Goal: Find contact information: Find contact information

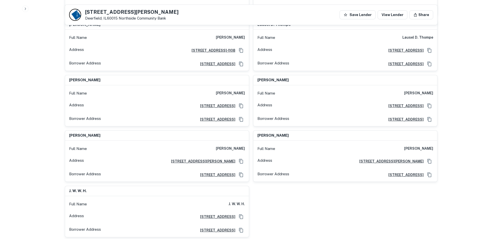
scroll to position [4187, 0]
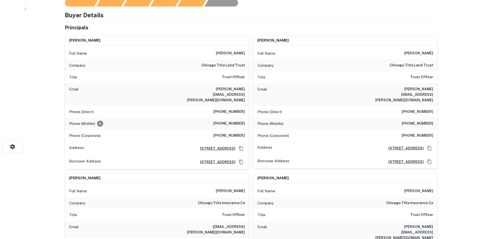
scroll to position [0, 0]
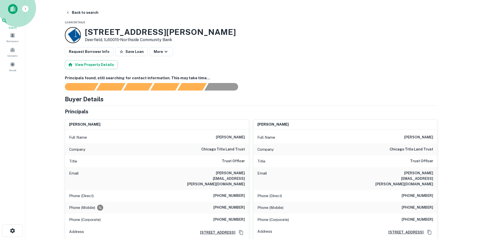
click at [19, 26] on div "Search" at bounding box center [13, 24] width 22 height 12
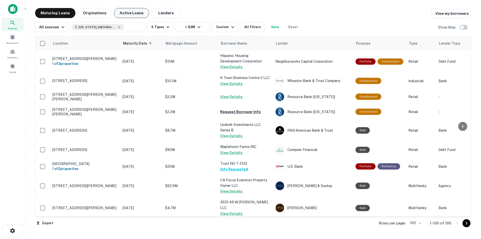
scroll to position [175, 0]
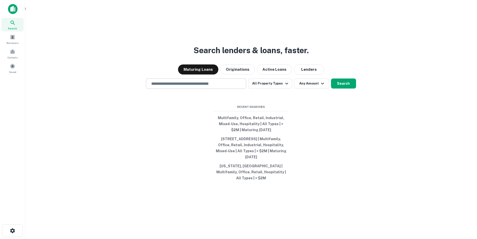
drag, startPoint x: 173, startPoint y: 81, endPoint x: 175, endPoint y: 84, distance: 3.8
click at [174, 81] on div "Search lenders & loans, faster. Maturing Loans Originations Active Loans Lender…" at bounding box center [251, 131] width 444 height 239
click at [174, 86] on input "text" at bounding box center [196, 84] width 96 height 6
paste input "**********"
type input "**********"
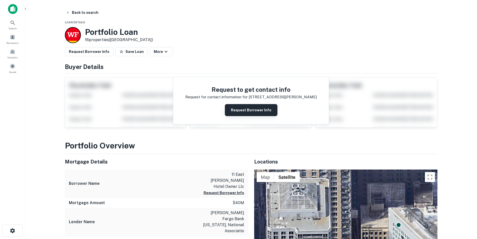
click at [254, 107] on button "Request Borrower Info" at bounding box center [251, 110] width 53 height 12
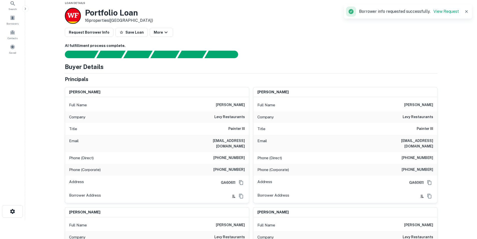
scroll to position [200, 0]
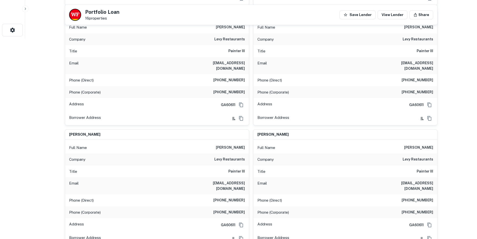
click at [222, 156] on h6 "levy restaurants" at bounding box center [229, 159] width 31 height 6
click at [216, 153] on div "Company levy restaurants" at bounding box center [157, 159] width 184 height 12
click at [217, 156] on h6 "levy restaurants" at bounding box center [229, 159] width 31 height 6
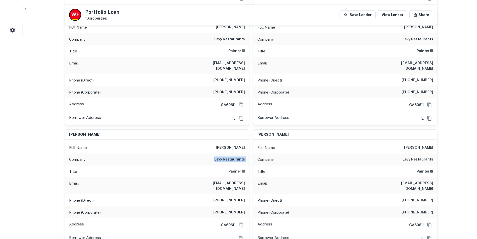
copy h6 "levy restaurants"
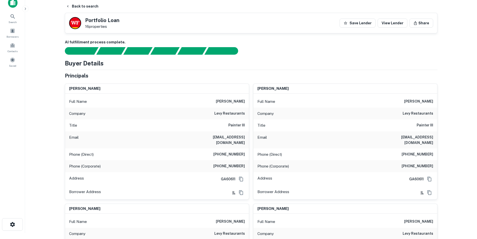
scroll to position [0, 0]
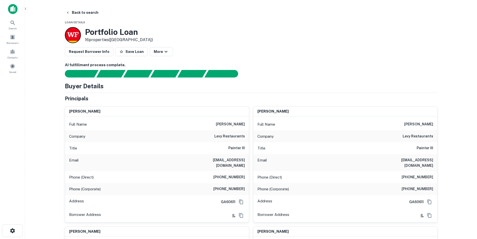
click at [242, 156] on div "Email dsims@gwcc.com" at bounding box center [157, 162] width 184 height 17
click at [240, 159] on h6 "dsims@gwcc.com" at bounding box center [215, 162] width 60 height 11
copy h6 "dsims@gwcc.com"
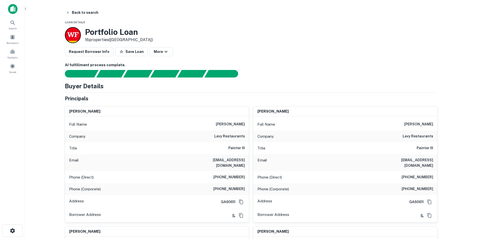
click at [211, 145] on div "Title Painter III" at bounding box center [157, 148] width 184 height 12
click at [241, 122] on h6 "david sims" at bounding box center [230, 124] width 29 height 6
copy h6 "david sims"
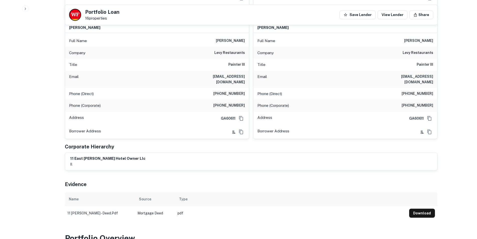
scroll to position [501, 0]
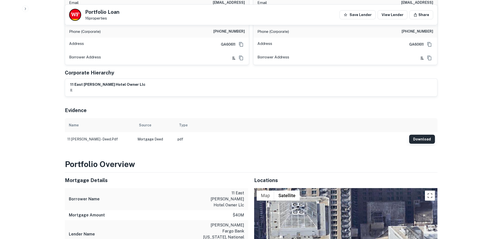
click at [426, 134] on button "Download" at bounding box center [422, 138] width 26 height 9
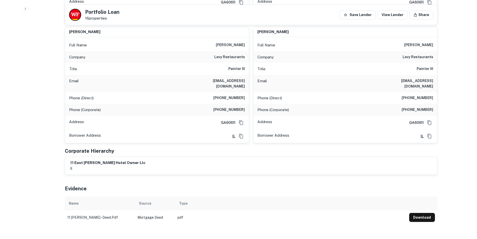
scroll to position [476, 0]
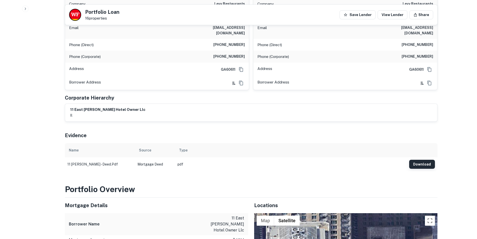
click at [416, 159] on button "Download" at bounding box center [422, 163] width 26 height 9
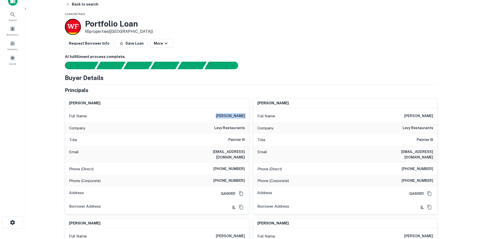
scroll to position [0, 0]
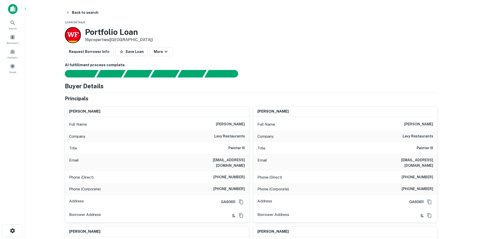
click at [224, 141] on div "Company levy restaurants" at bounding box center [157, 136] width 184 height 12
click at [234, 126] on h6 "david sims" at bounding box center [230, 124] width 29 height 6
copy h6 "david sims"
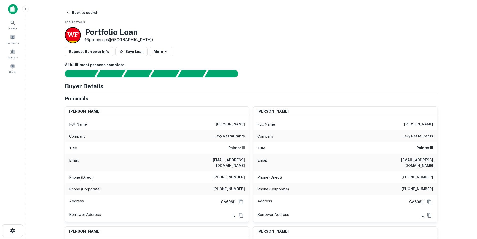
click at [231, 135] on h6 "levy restaurants" at bounding box center [229, 136] width 31 height 6
copy h6 "levy restaurants"
click at [238, 163] on h6 "dsims@gwcc.com" at bounding box center [215, 162] width 60 height 11
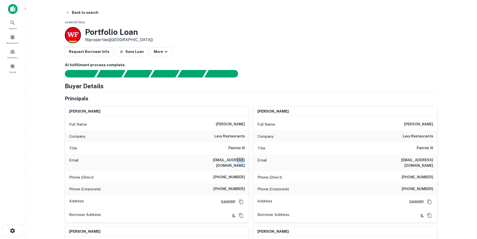
click at [238, 163] on h6 "dsims@gwcc.com" at bounding box center [215, 162] width 60 height 11
copy h6 "dsims@gwcc.com"
click at [19, 27] on div "Search" at bounding box center [13, 25] width 22 height 14
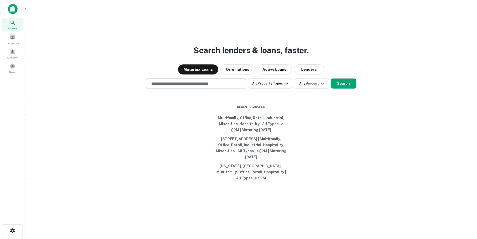
click at [203, 85] on input "text" at bounding box center [196, 84] width 96 height 6
paste input "**********"
type input "**********"
